Goal: Task Accomplishment & Management: Manage account settings

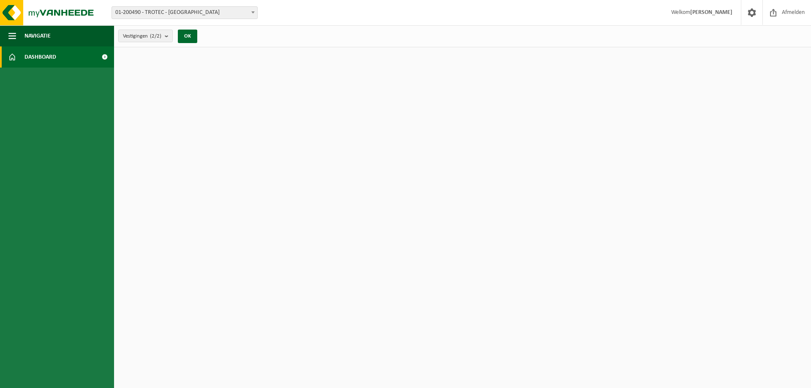
click at [38, 58] on span "Dashboard" at bounding box center [40, 56] width 32 height 21
click at [705, 12] on strong "[PERSON_NAME]" at bounding box center [711, 12] width 42 height 6
click at [253, 10] on span at bounding box center [253, 12] width 8 height 11
click at [169, 36] on b "submit" at bounding box center [169, 36] width 8 height 12
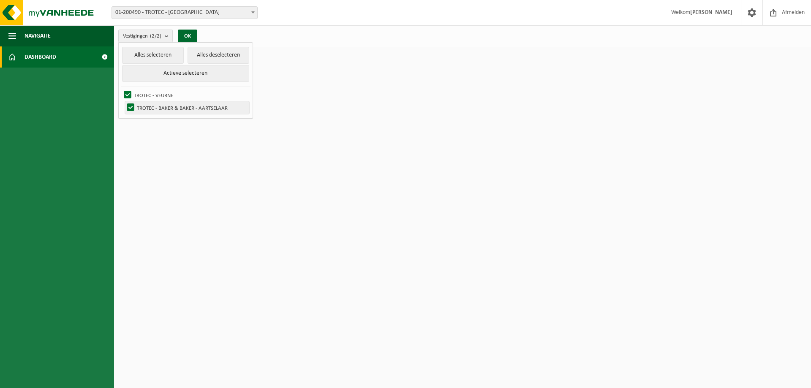
click at [128, 107] on label "TROTEC - BAKER & BAKER - AARTSELAAR" at bounding box center [187, 107] width 124 height 13
click at [124, 101] on input "TROTEC - BAKER & BAKER - AARTSELAAR" at bounding box center [123, 101] width 0 height 0
checkbox input "false"
click at [49, 54] on span "Dashboard" at bounding box center [40, 56] width 32 height 21
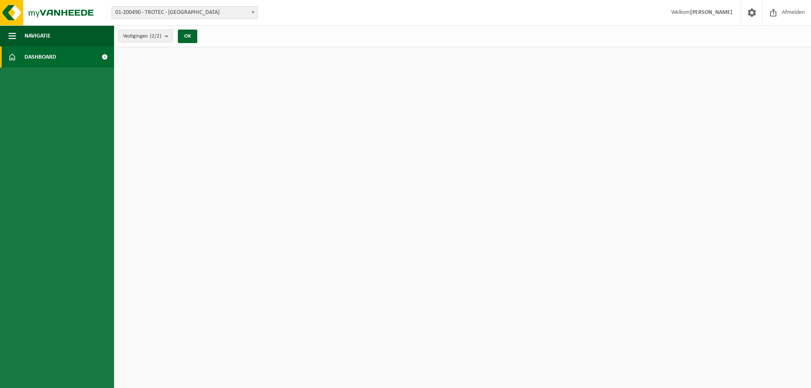
click at [168, 36] on b "submit" at bounding box center [169, 36] width 8 height 12
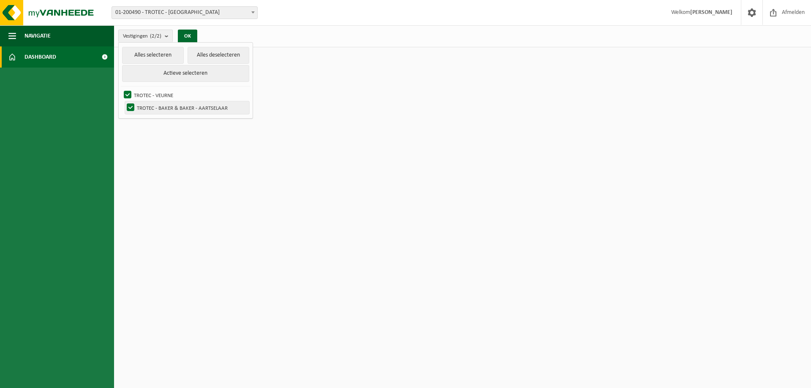
click at [130, 106] on label "TROTEC - BAKER & BAKER - AARTSELAAR" at bounding box center [187, 107] width 124 height 13
click at [124, 101] on input "TROTEC - BAKER & BAKER - AARTSELAAR" at bounding box center [123, 101] width 0 height 0
checkbox input "false"
click at [209, 54] on button "Alles deselecteren" at bounding box center [218, 55] width 62 height 17
click at [130, 93] on label "TROTEC - VEURNE" at bounding box center [185, 95] width 127 height 13
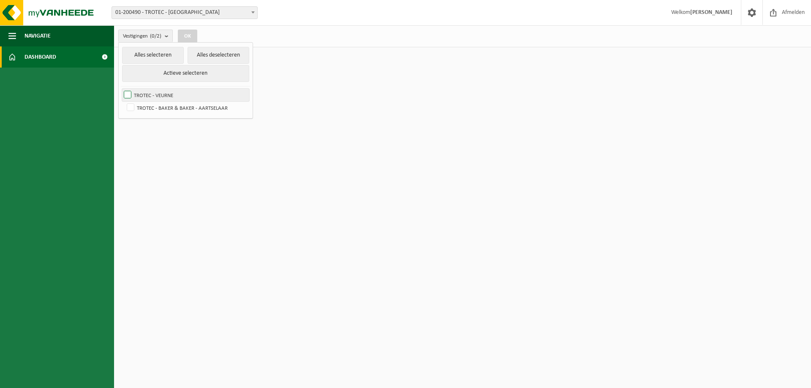
click at [121, 89] on input "TROTEC - VEURNE" at bounding box center [120, 88] width 0 height 0
checkbox input "true"
click at [191, 35] on button "OK" at bounding box center [187, 37] width 19 height 14
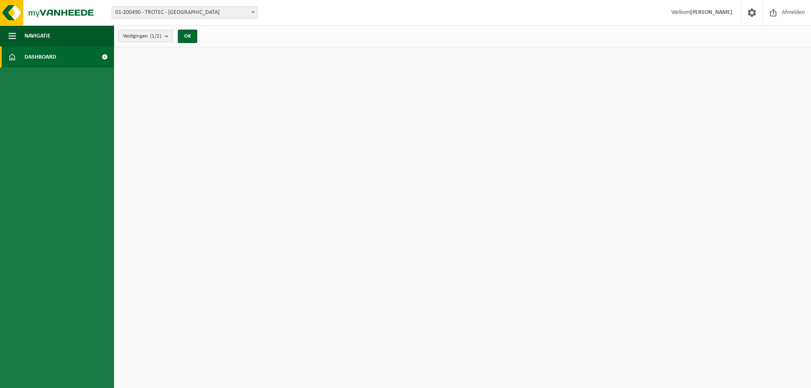
click at [46, 58] on span "Dashboard" at bounding box center [40, 56] width 32 height 21
click at [43, 37] on span "Navigatie" at bounding box center [37, 35] width 26 height 21
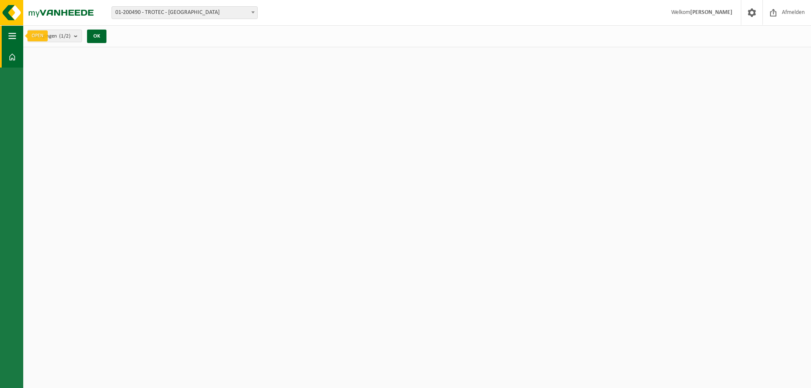
click at [15, 36] on button "Navigatie" at bounding box center [11, 35] width 23 height 21
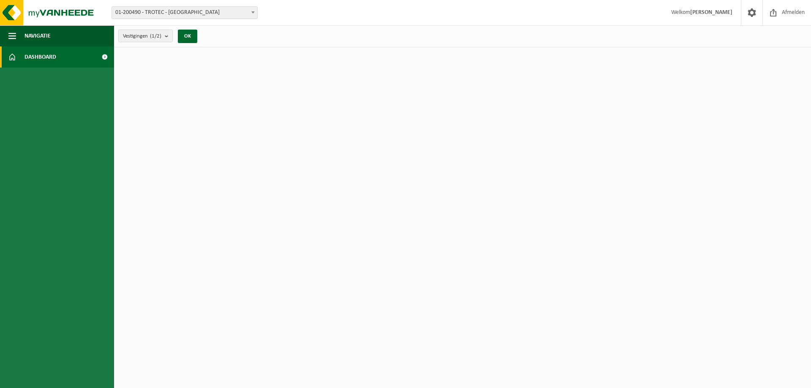
click at [41, 54] on span "Dashboard" at bounding box center [40, 56] width 32 height 21
click at [750, 13] on span at bounding box center [751, 12] width 13 height 25
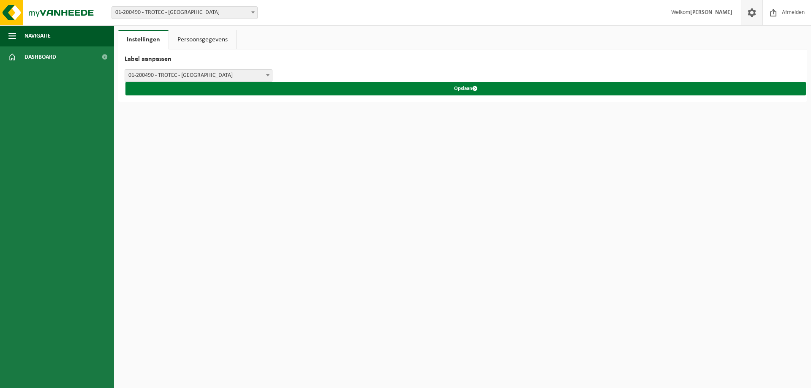
click at [475, 90] on span "submit" at bounding box center [474, 88] width 5 height 5
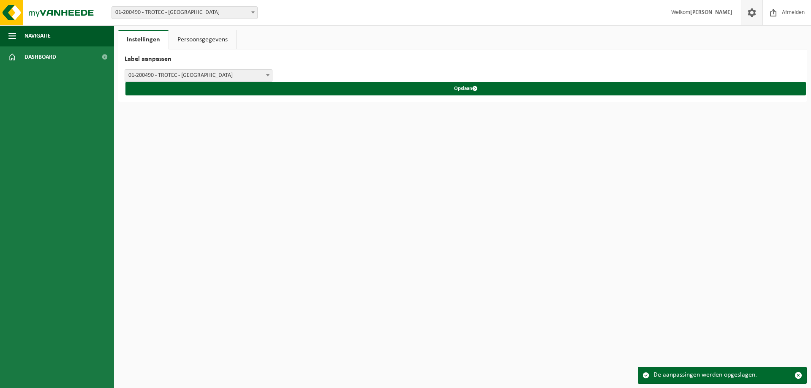
click at [761, 372] on div "De aanpassingen werden opgeslagen." at bounding box center [721, 375] width 136 height 16
click at [194, 39] on link "Persoonsgegevens" at bounding box center [202, 39] width 67 height 19
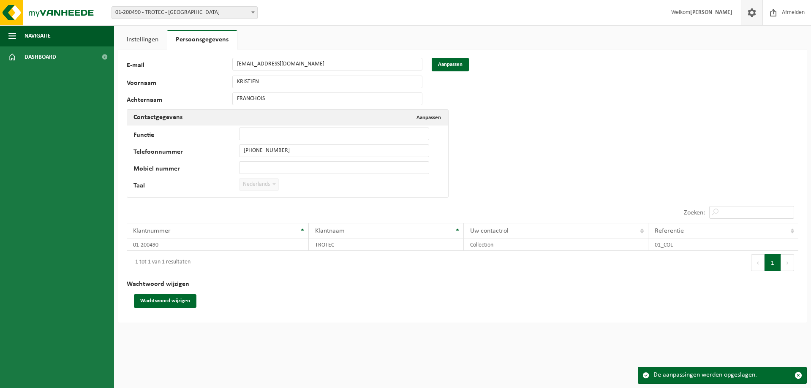
click at [145, 38] on link "Instellingen" at bounding box center [142, 39] width 49 height 19
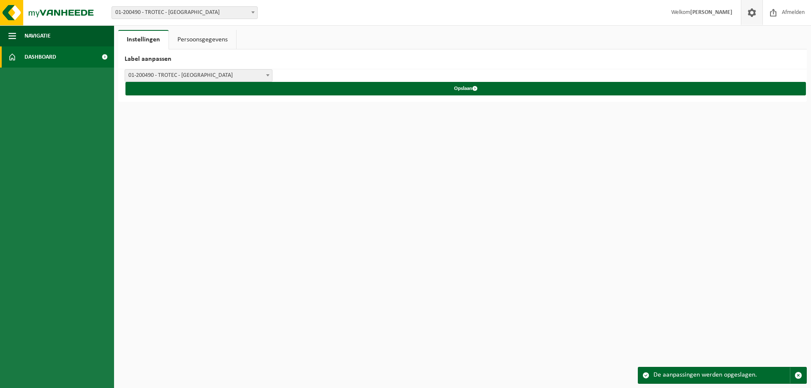
click at [11, 56] on span at bounding box center [12, 56] width 8 height 21
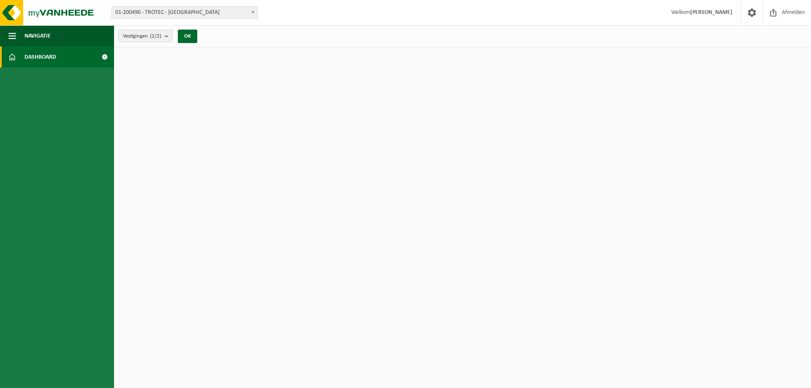
click at [76, 58] on link "Dashboard" at bounding box center [57, 56] width 114 height 21
